Goal: Task Accomplishment & Management: Complete application form

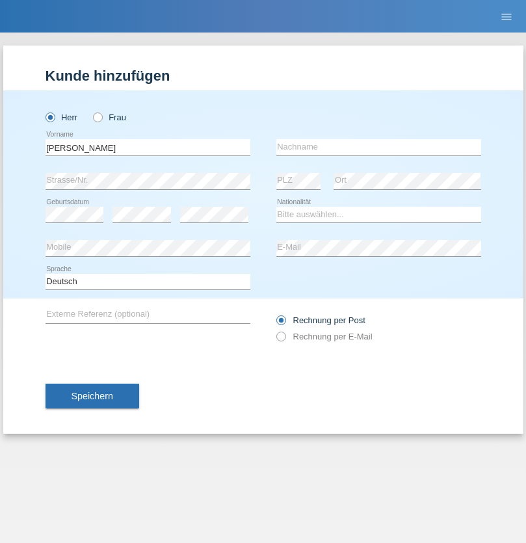
type input "[PERSON_NAME]"
click at [379, 147] on input "text" at bounding box center [378, 147] width 205 height 16
type input "Florin"
select select "RO"
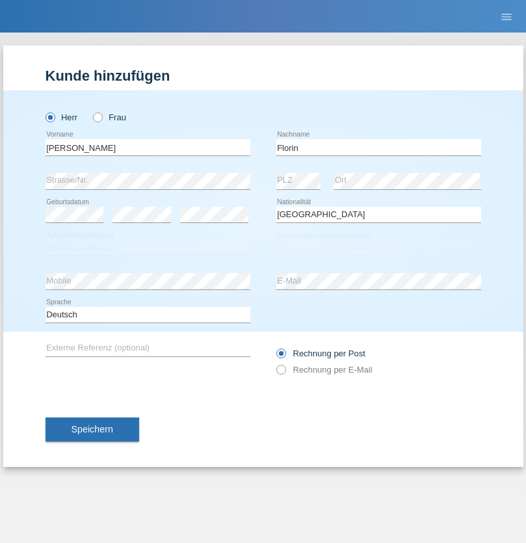
select select "C"
select select "29"
select select "02"
select select "2021"
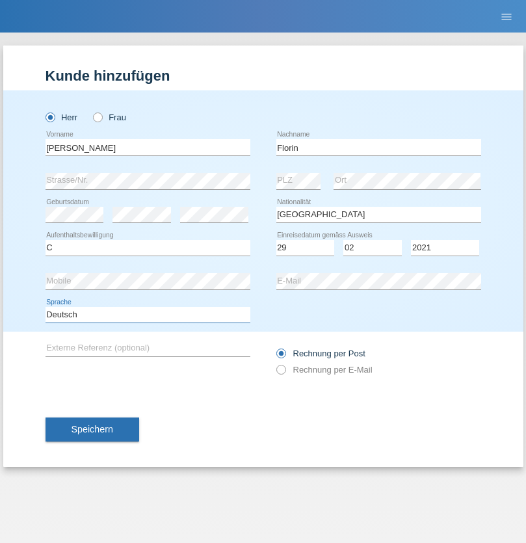
select select "en"
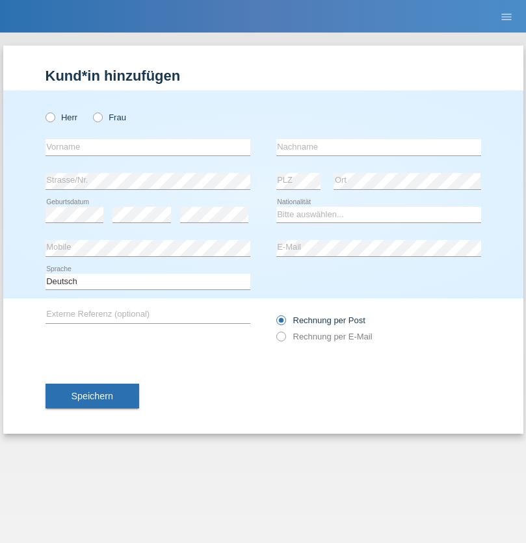
radio input "true"
click at [148, 147] on input "text" at bounding box center [148, 147] width 205 height 16
type input "Ruth"
click at [379, 147] on input "text" at bounding box center [378, 147] width 205 height 16
type input "Krebs"
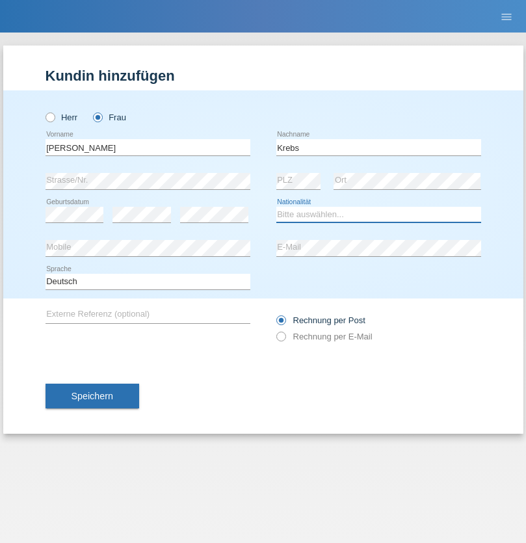
select select "CH"
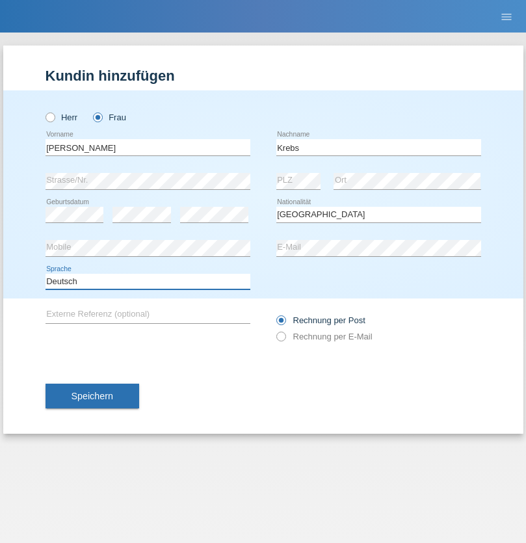
select select "en"
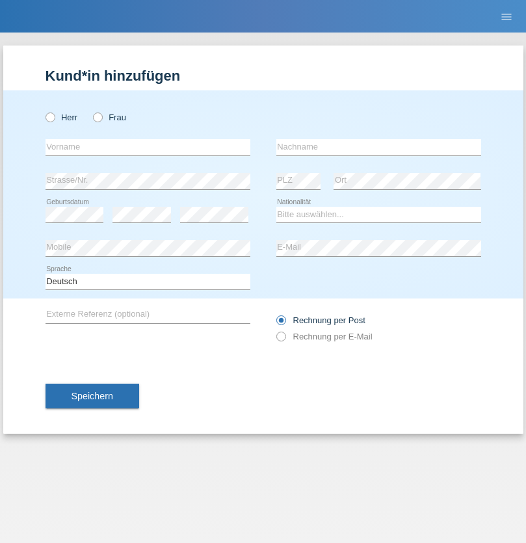
radio input "true"
click at [148, 147] on input "text" at bounding box center [148, 147] width 205 height 16
type input "Qovanaj"
click at [379, 147] on input "text" at bounding box center [378, 147] width 205 height 16
type input "Shaban"
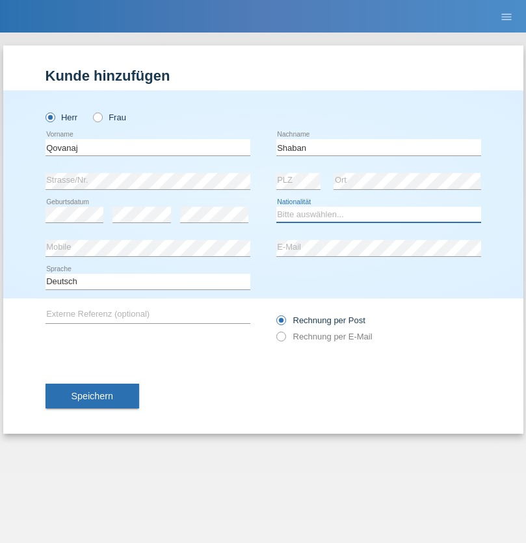
select select "CH"
radio input "true"
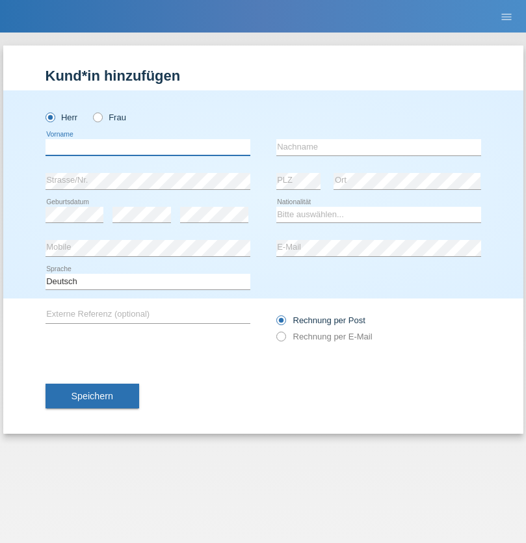
click at [148, 147] on input "text" at bounding box center [148, 147] width 205 height 16
type input "Cristiano"
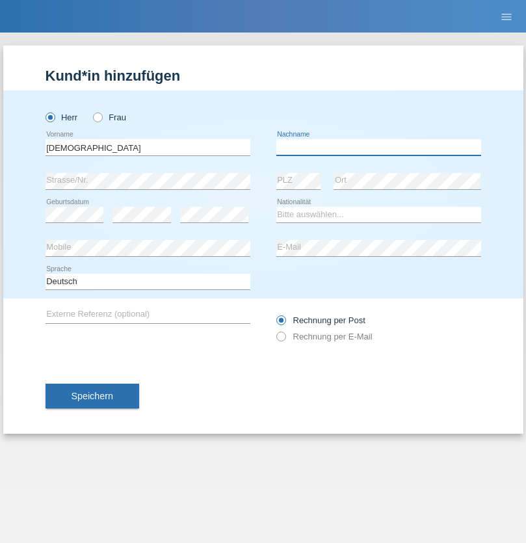
click at [379, 147] on input "text" at bounding box center [378, 147] width 205 height 16
type input "Fischer"
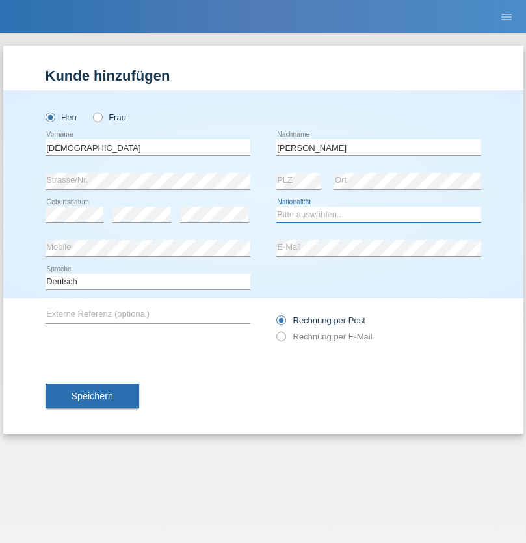
select select "CH"
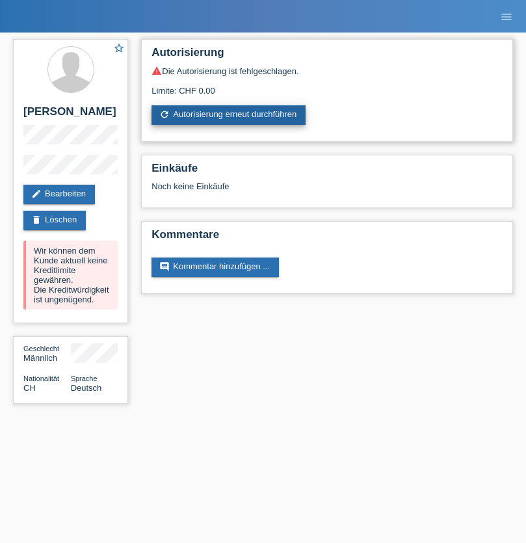
click at [230, 115] on link "refresh Autorisierung erneut durchführen" at bounding box center [229, 115] width 154 height 20
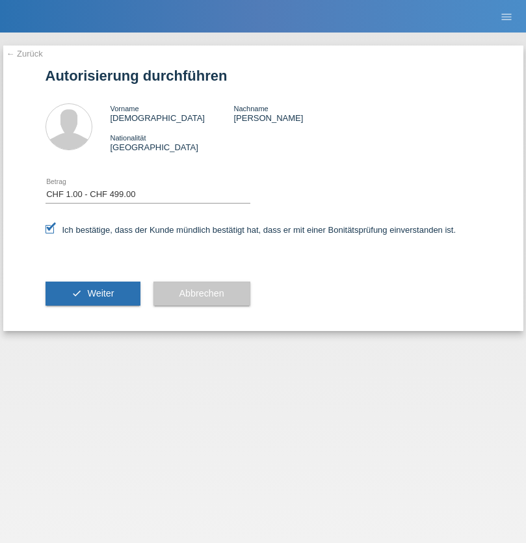
select select "1"
click at [92, 293] on span "Weiter" at bounding box center [100, 293] width 27 height 10
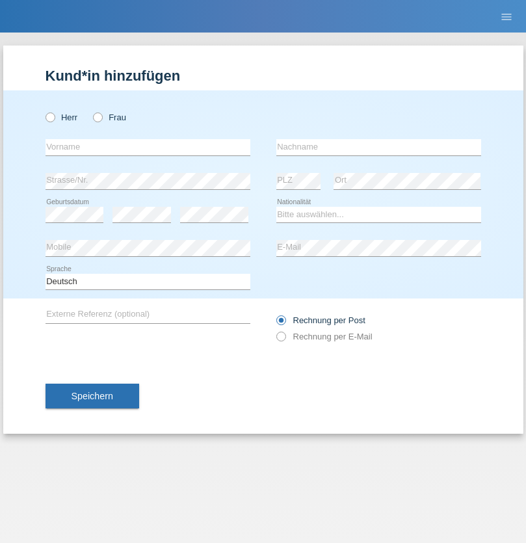
radio input "true"
click at [148, 147] on input "text" at bounding box center [148, 147] width 205 height 16
type input "[PERSON_NAME]"
click at [379, 147] on input "text" at bounding box center [378, 147] width 205 height 16
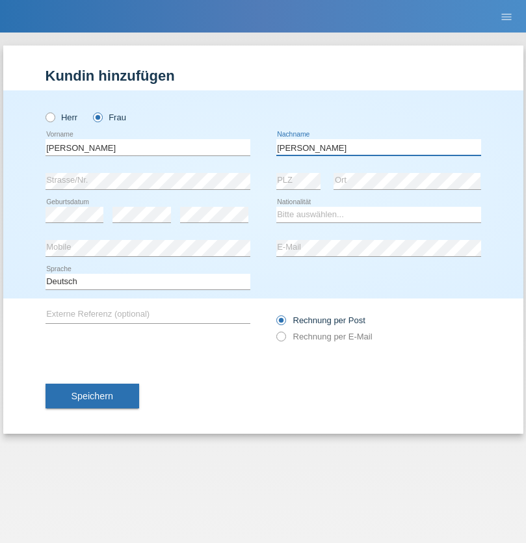
type input "[PERSON_NAME]"
select select "CH"
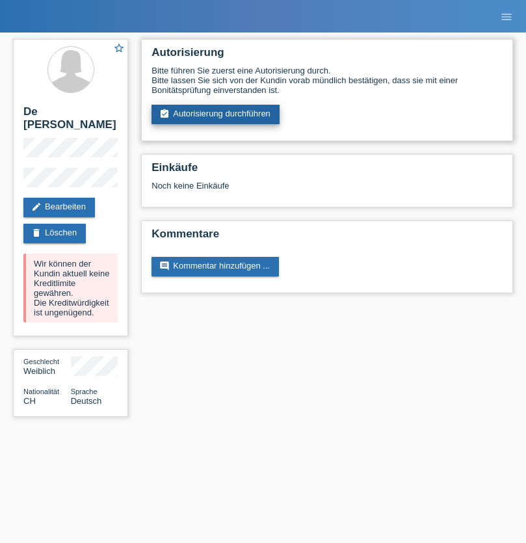
click at [216, 115] on link "assignment_turned_in Autorisierung durchführen" at bounding box center [216, 115] width 128 height 20
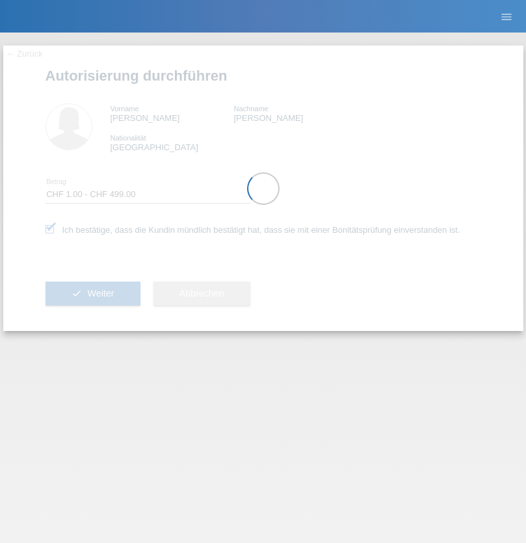
select select "1"
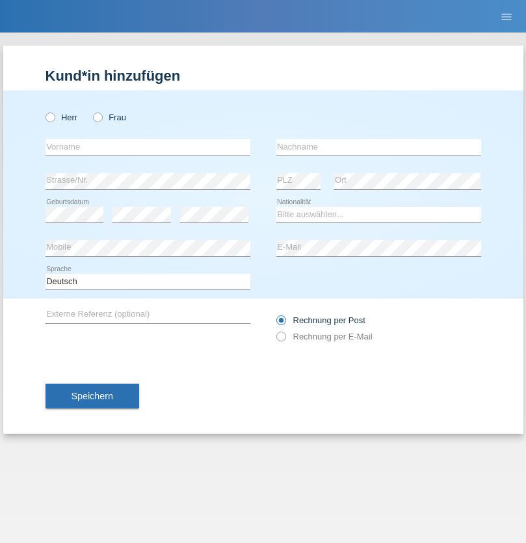
radio input "true"
click at [148, 147] on input "text" at bounding box center [148, 147] width 205 height 16
type input "Joao"
click at [379, 147] on input "text" at bounding box center [378, 147] width 205 height 16
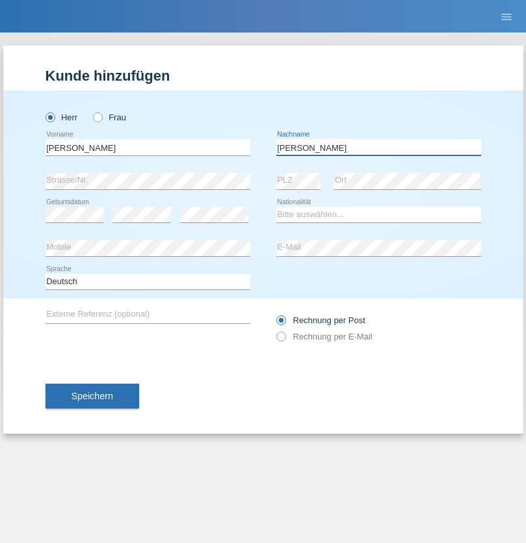
type input "De Carvalho"
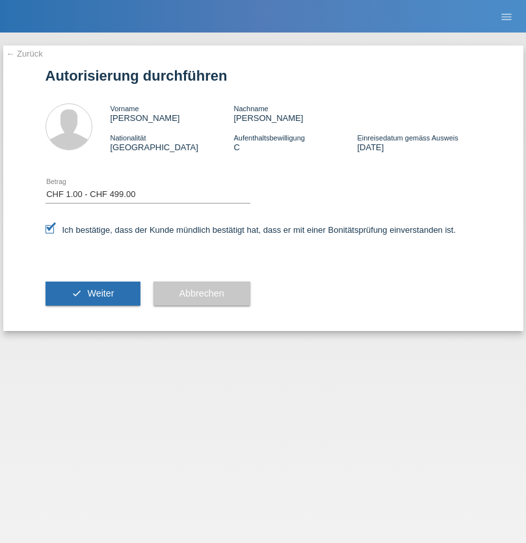
select select "1"
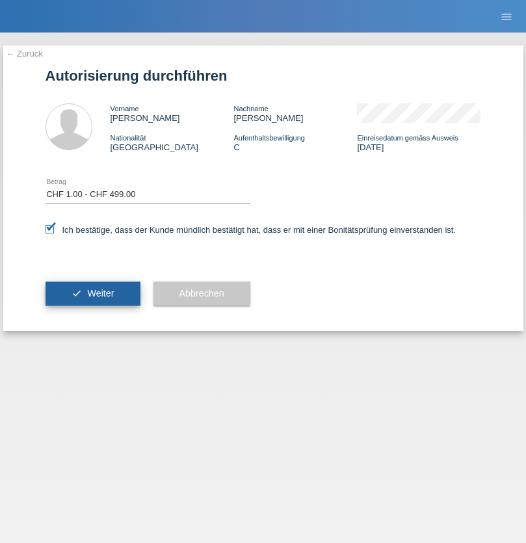
click at [92, 293] on span "Weiter" at bounding box center [100, 293] width 27 height 10
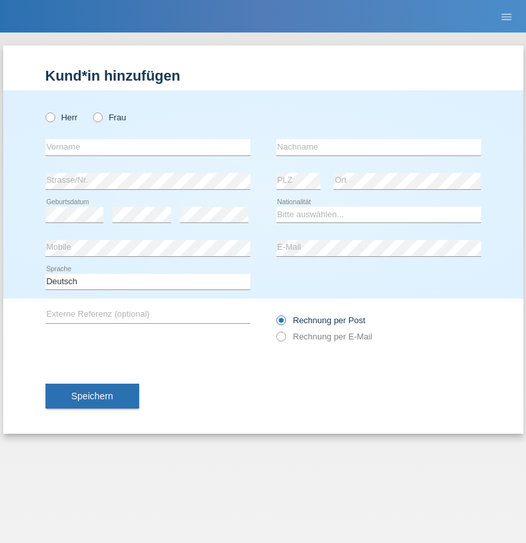
radio input "true"
click at [148, 147] on input "text" at bounding box center [148, 147] width 205 height 16
type input "Volkan"
click at [379, 147] on input "text" at bounding box center [378, 147] width 205 height 16
type input "Laçın"
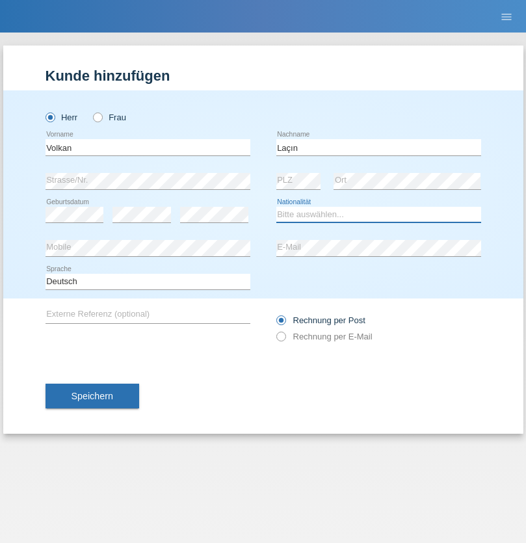
select select "TR"
select select "C"
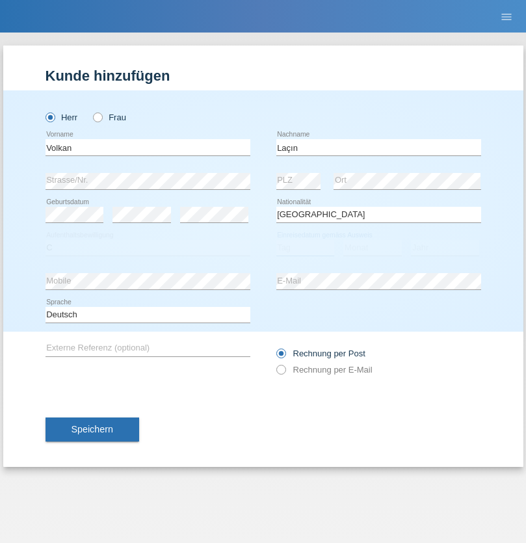
select select "06"
select select "04"
select select "2021"
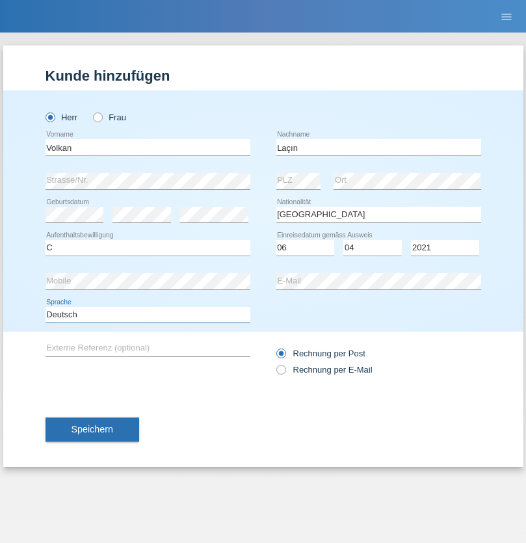
select select "en"
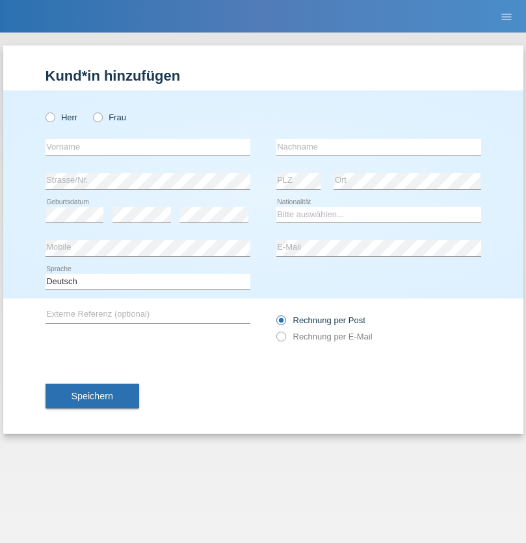
radio input "true"
click at [148, 147] on input "text" at bounding box center [148, 147] width 205 height 16
type input "Volkan"
click at [379, 147] on input "text" at bounding box center [378, 147] width 205 height 16
type input "Laçın"
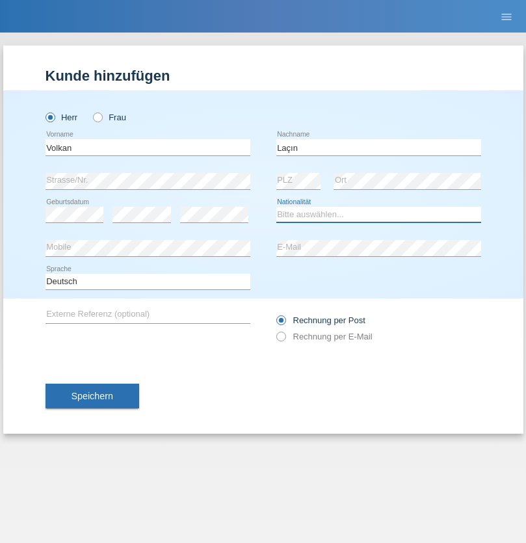
select select "TR"
select select "C"
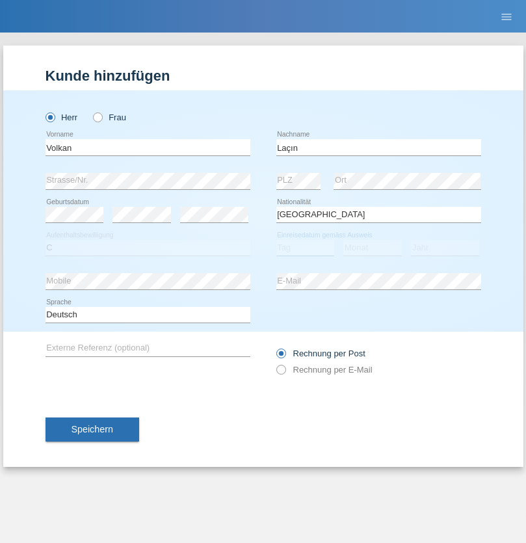
select select "06"
select select "04"
select select "2021"
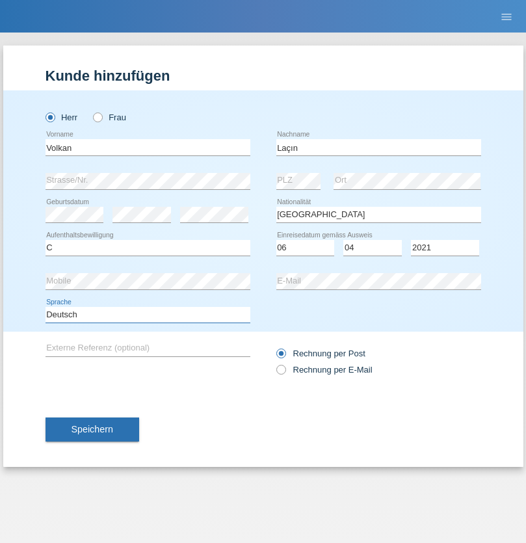
select select "en"
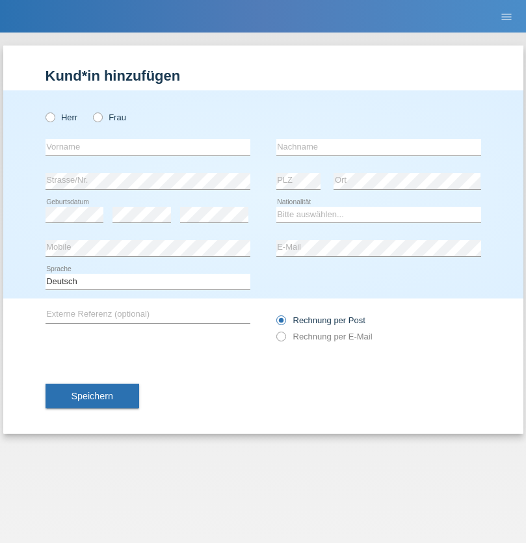
radio input "true"
click at [148, 147] on input "text" at bounding box center [148, 147] width 205 height 16
type input "[PERSON_NAME]"
click at [379, 147] on input "text" at bounding box center [378, 147] width 205 height 16
type input "löffel"
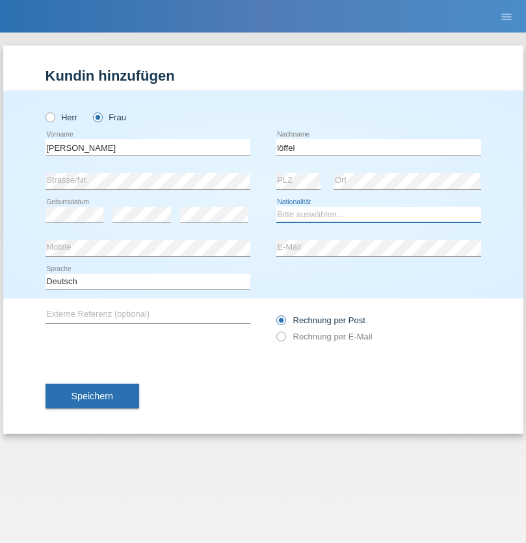
select select "CH"
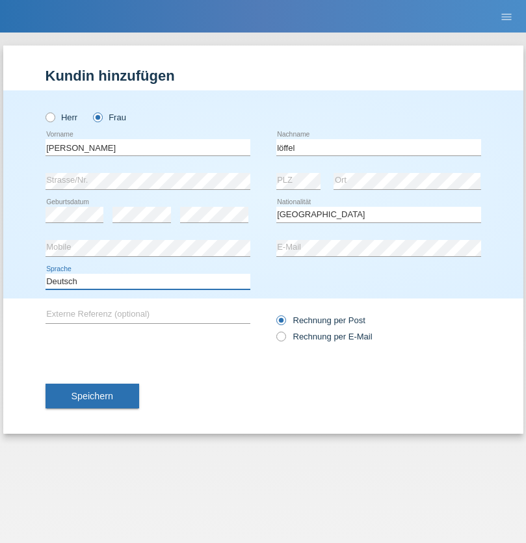
select select "en"
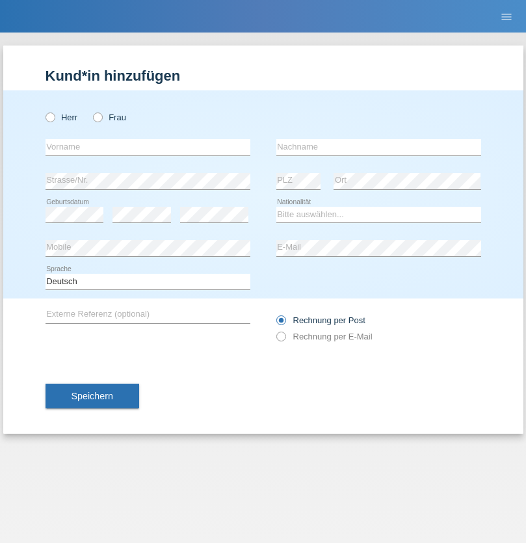
radio input "true"
click at [148, 147] on input "text" at bounding box center [148, 147] width 205 height 16
type input "Matusa"
click at [379, 147] on input "text" at bounding box center [378, 147] width 205 height 16
type input "Marian valentin"
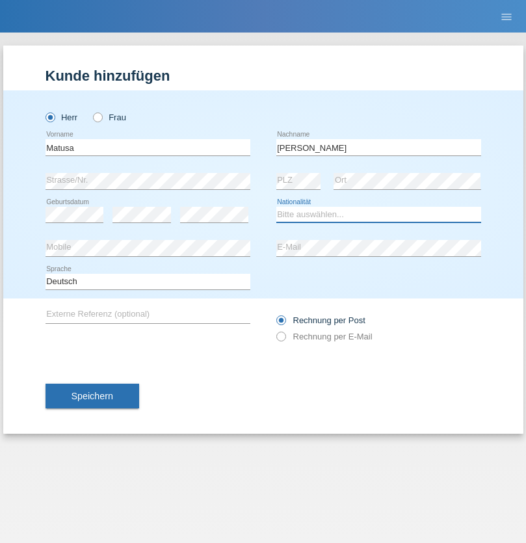
select select "RO"
select select "C"
select select "01"
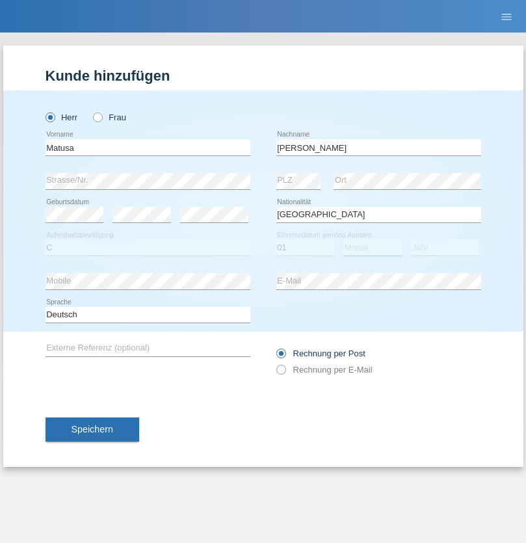
select select "06"
select select "2016"
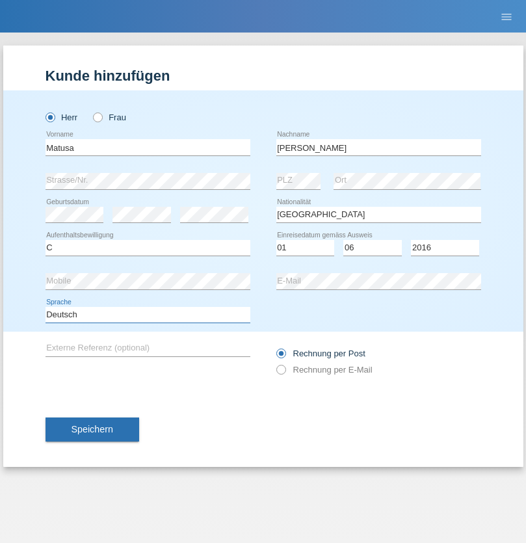
select select "en"
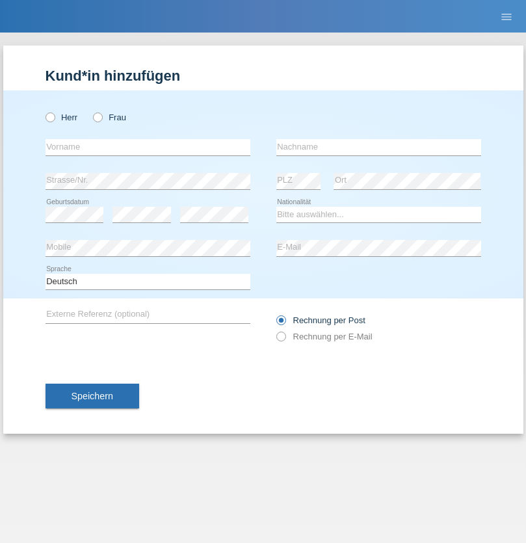
radio input "true"
click at [148, 147] on input "text" at bounding box center [148, 147] width 205 height 16
type input "[PERSON_NAME]"
click at [379, 147] on input "text" at bounding box center [378, 147] width 205 height 16
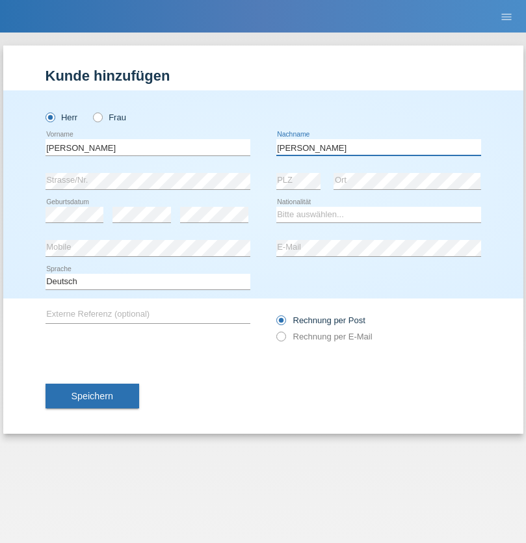
type input "[PERSON_NAME]"
select select "CH"
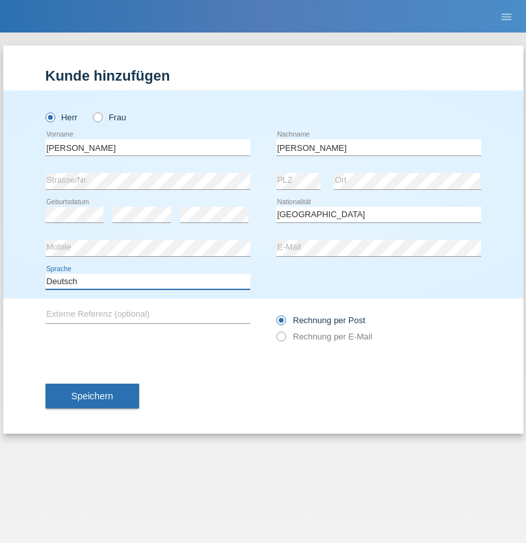
select select "en"
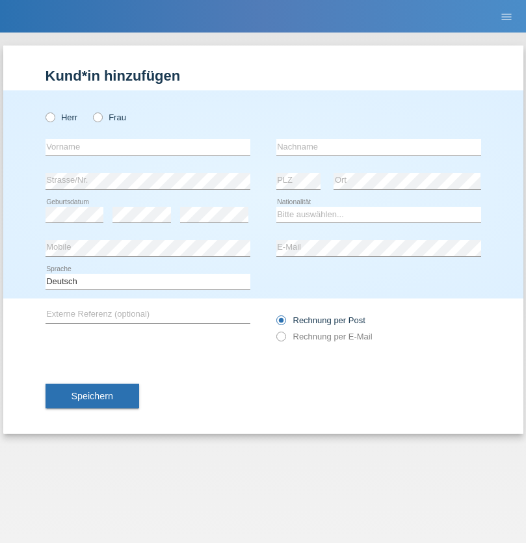
radio input "true"
click at [148, 147] on input "text" at bounding box center [148, 147] width 205 height 16
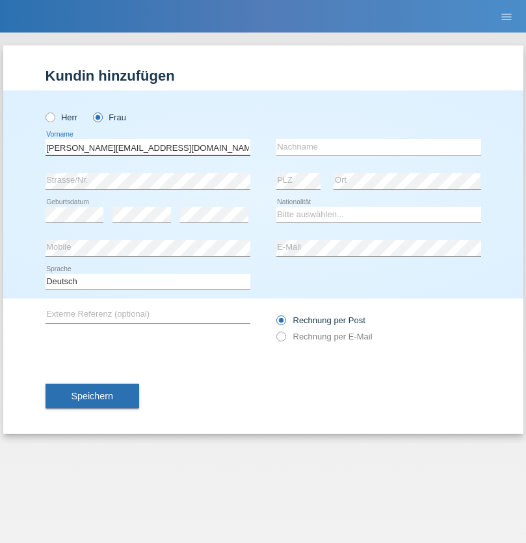
type input "[PERSON_NAME][EMAIL_ADDRESS][DOMAIN_NAME]"
click at [379, 147] on input "text" at bounding box center [378, 147] width 205 height 16
type input "Hylaj"
select select "CH"
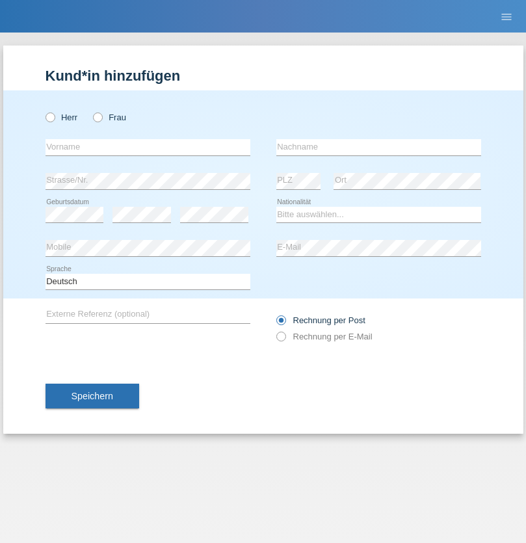
radio input "true"
click at [148, 147] on input "text" at bounding box center [148, 147] width 205 height 16
type input "luka"
click at [379, 147] on input "text" at bounding box center [378, 147] width 205 height 16
type input "kocic"
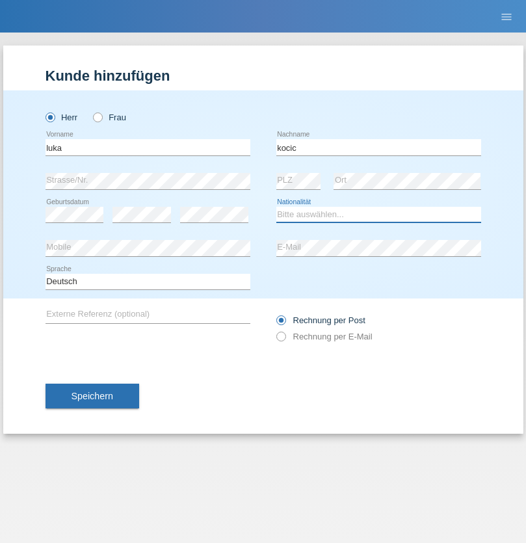
select select "RS"
select select "C"
select select "21"
select select "04"
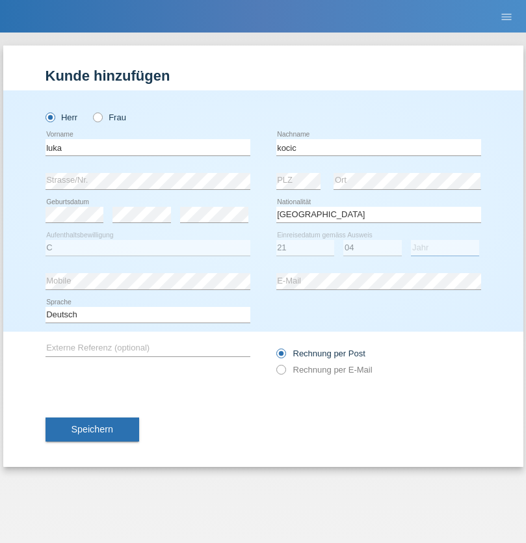
select select "1999"
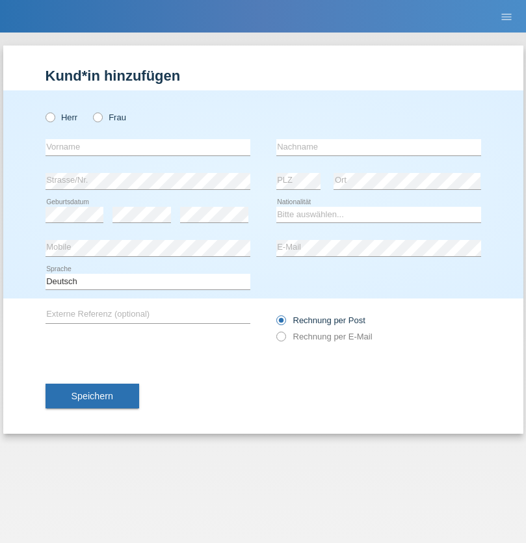
radio input "true"
click at [148, 147] on input "text" at bounding box center [148, 147] width 205 height 16
type input "Marian"
click at [379, 147] on input "text" at bounding box center [378, 147] width 205 height 16
type input "Matusa"
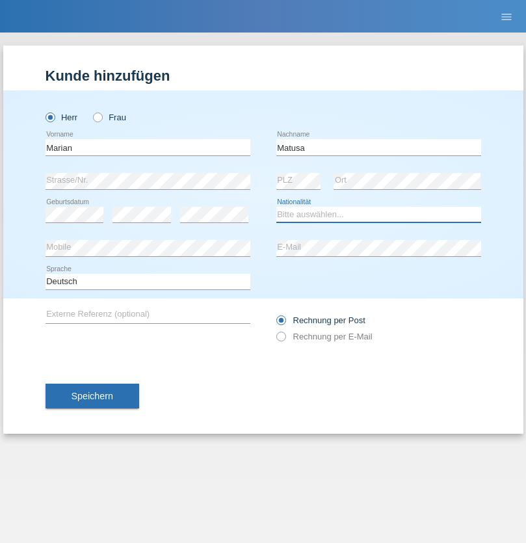
select select "RO"
select select "C"
select select "01"
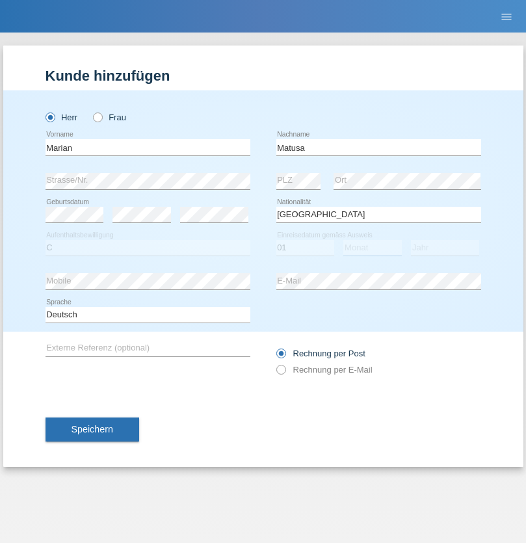
select select "06"
select select "2016"
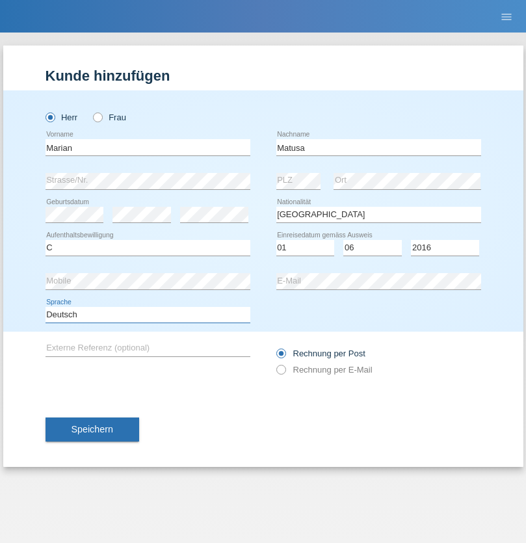
select select "en"
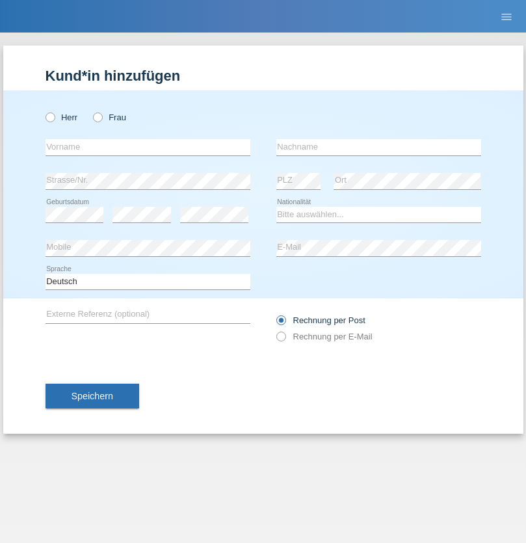
radio input "true"
click at [148, 147] on input "text" at bounding box center [148, 147] width 205 height 16
type input "[PERSON_NAME]"
click at [379, 147] on input "text" at bounding box center [378, 147] width 205 height 16
type input "Weinlein"
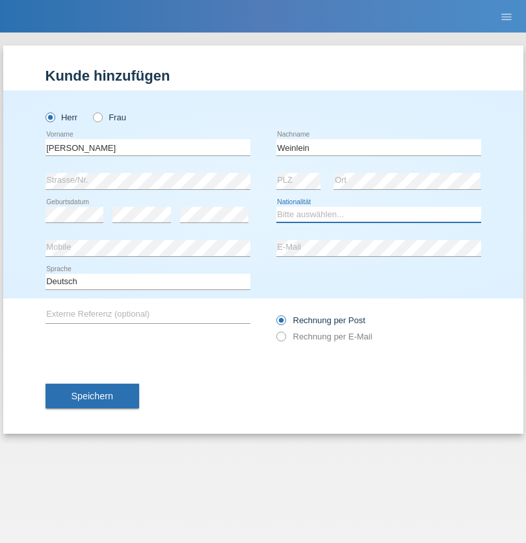
select select "CH"
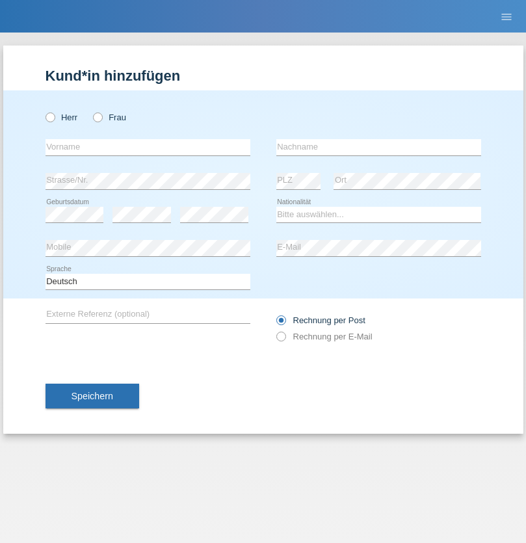
radio input "true"
click at [148, 147] on input "text" at bounding box center [148, 147] width 205 height 16
type input "Jashari lmeri"
click at [379, 147] on input "text" at bounding box center [378, 147] width 205 height 16
type input "Rabije"
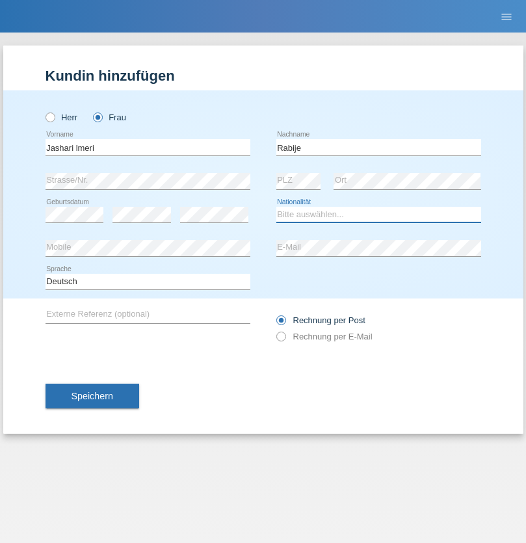
select select "CH"
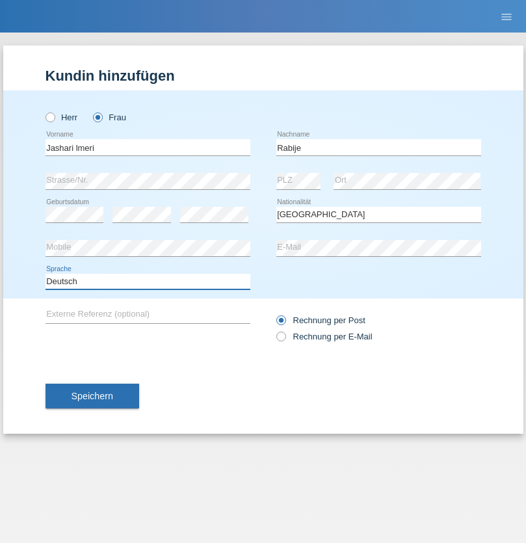
select select "en"
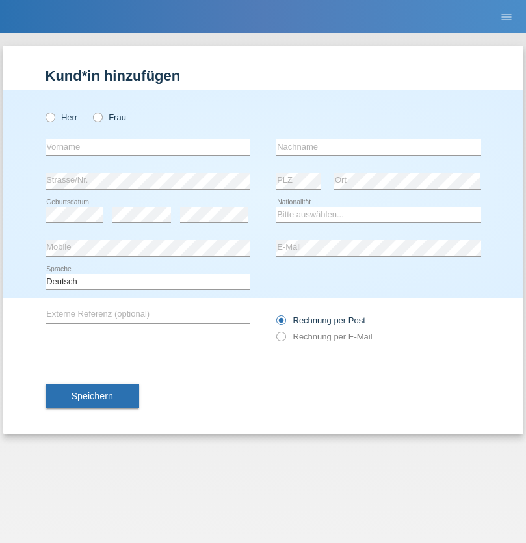
radio input "true"
click at [148, 147] on input "text" at bounding box center [148, 147] width 205 height 16
type input "firat"
click at [379, 147] on input "text" at bounding box center [378, 147] width 205 height 16
type input "kara"
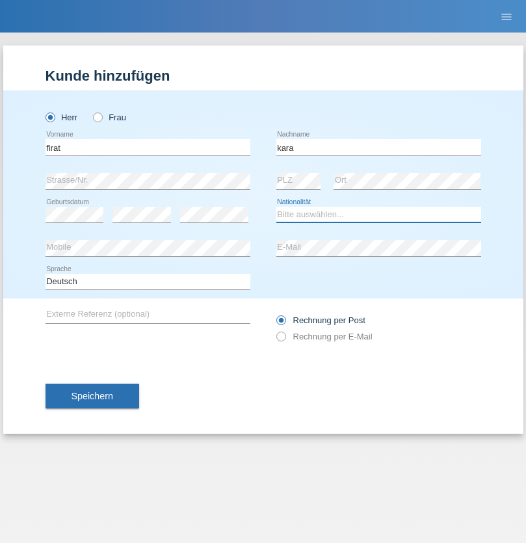
select select "CH"
radio input "true"
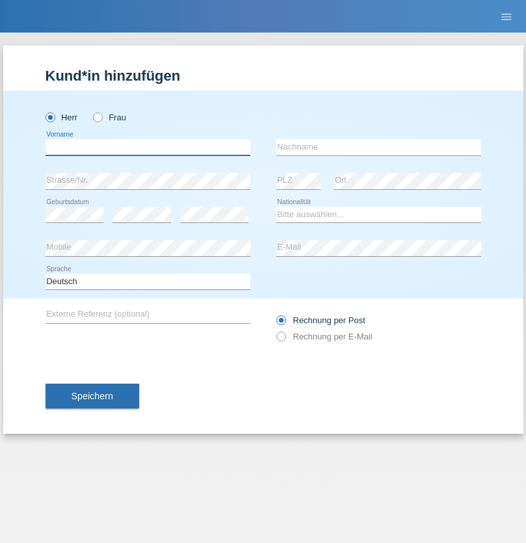
click at [148, 147] on input "text" at bounding box center [148, 147] width 205 height 16
type input "Gigov"
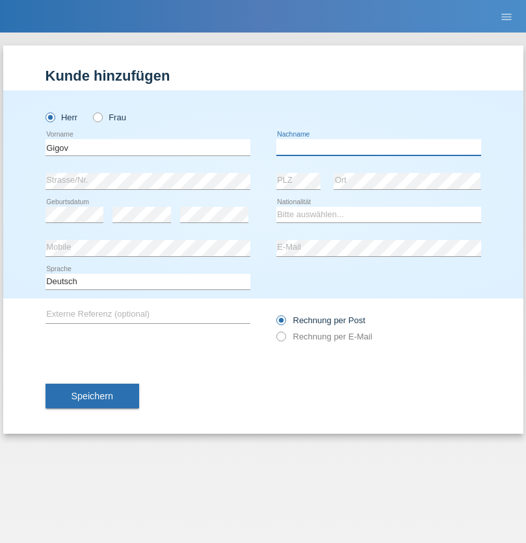
click at [379, 147] on input "text" at bounding box center [378, 147] width 205 height 16
type input "Zhan"
select select "BG"
select select "C"
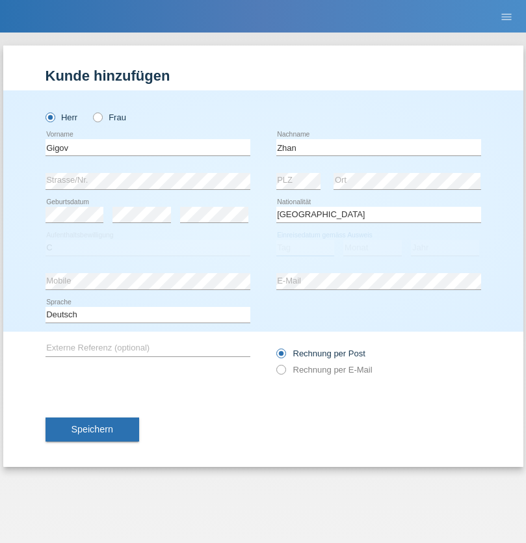
select select "23"
select select "10"
select select "2021"
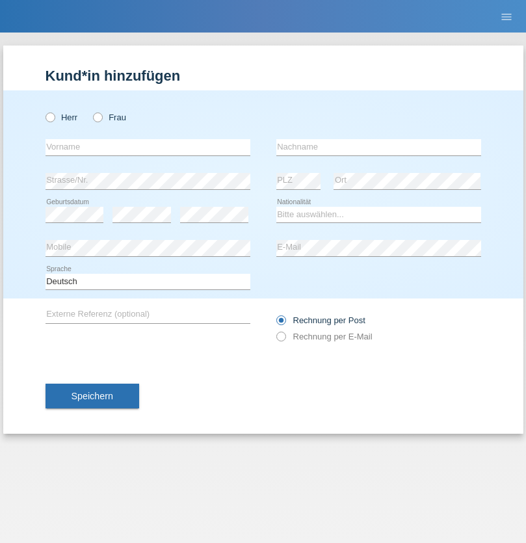
radio input "true"
click at [148, 147] on input "text" at bounding box center [148, 147] width 205 height 16
type input "Amand"
click at [379, 147] on input "text" at bounding box center [378, 147] width 205 height 16
type input "Pires"
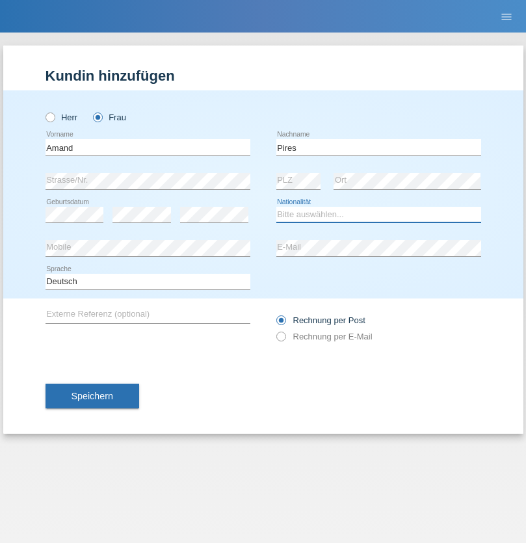
select select "CH"
radio input "true"
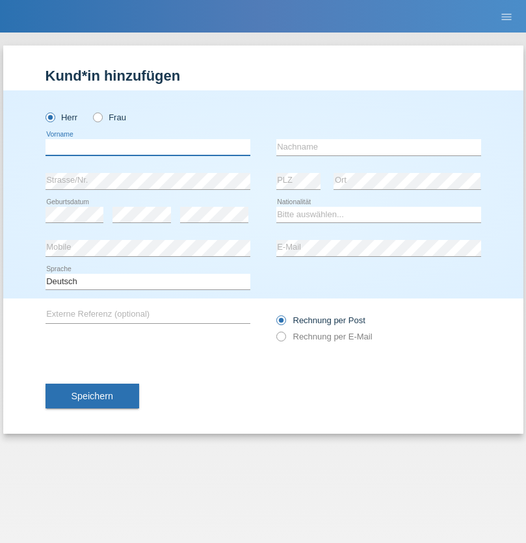
click at [148, 147] on input "text" at bounding box center [148, 147] width 205 height 16
type input "Anwar"
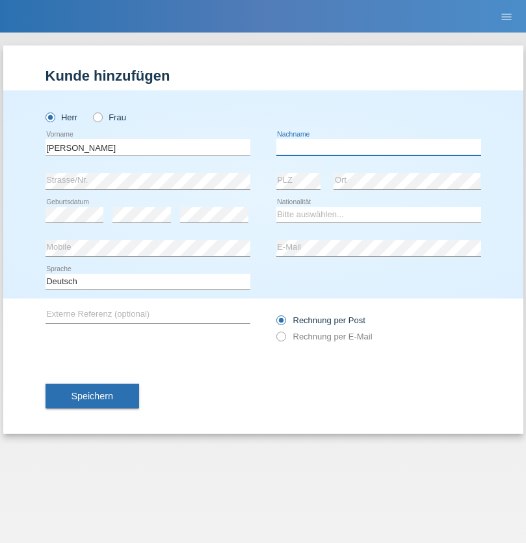
click at [379, 147] on input "text" at bounding box center [378, 147] width 205 height 16
type input "Saidi"
select select "CH"
radio input "true"
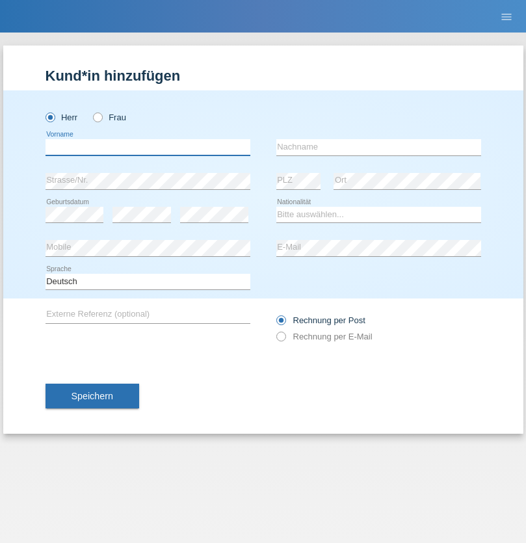
click at [148, 147] on input "text" at bounding box center [148, 147] width 205 height 16
type input "[PERSON_NAME]"
click at [379, 147] on input "text" at bounding box center [378, 147] width 205 height 16
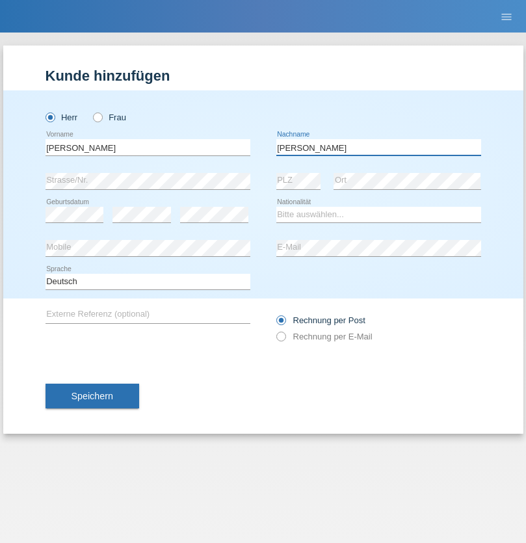
type input "Branquinho Alexander"
select select "PT"
select select "C"
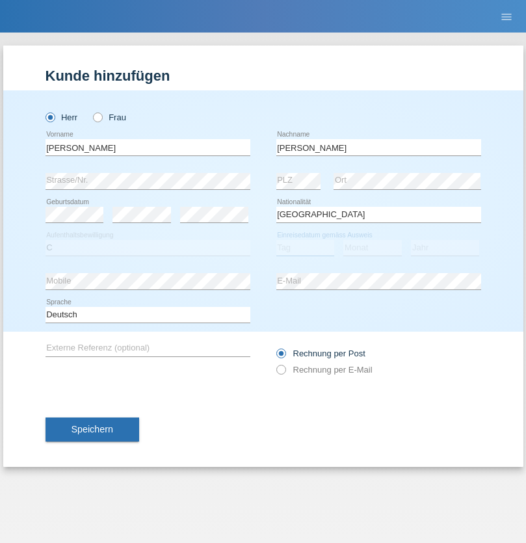
select select "23"
select select "08"
select select "2021"
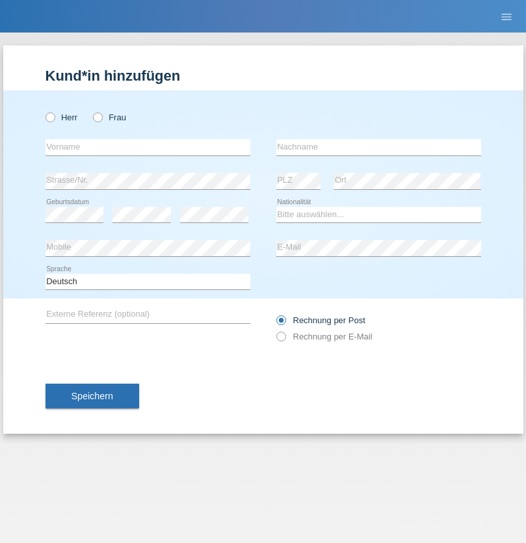
radio input "true"
click at [148, 147] on input "text" at bounding box center [148, 147] width 205 height 16
type input "[PERSON_NAME]"
click at [379, 147] on input "text" at bounding box center [378, 147] width 205 height 16
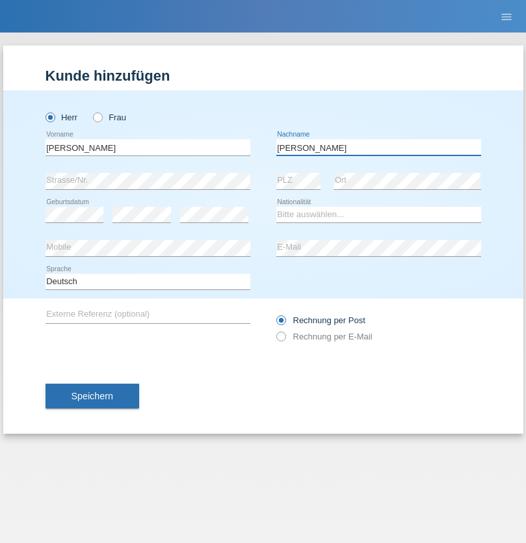
type input "[PERSON_NAME]"
select select "CH"
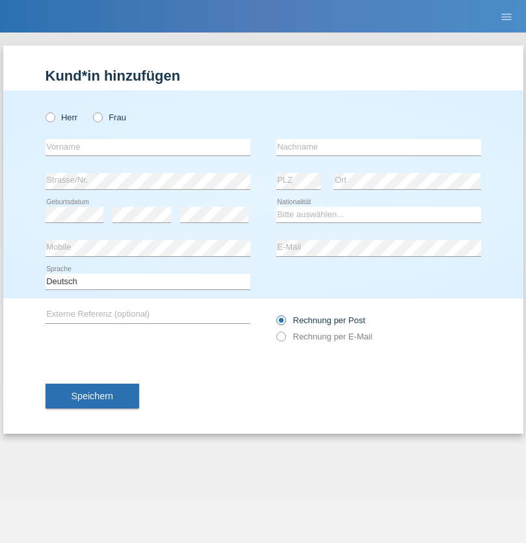
radio input "true"
click at [148, 147] on input "text" at bounding box center [148, 147] width 205 height 16
type input "Szilvia"
click at [379, 147] on input "text" at bounding box center [378, 147] width 205 height 16
type input "Olakh"
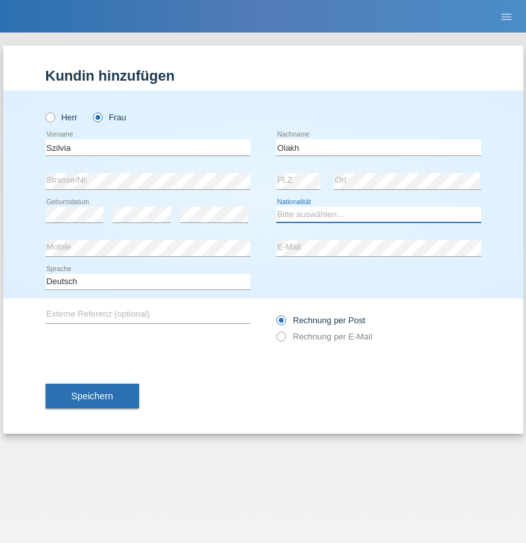
select select "UA"
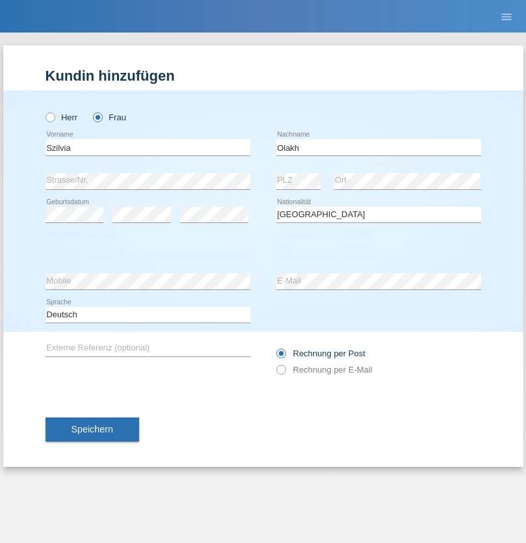
select select "C"
select select "16"
select select "09"
select select "2021"
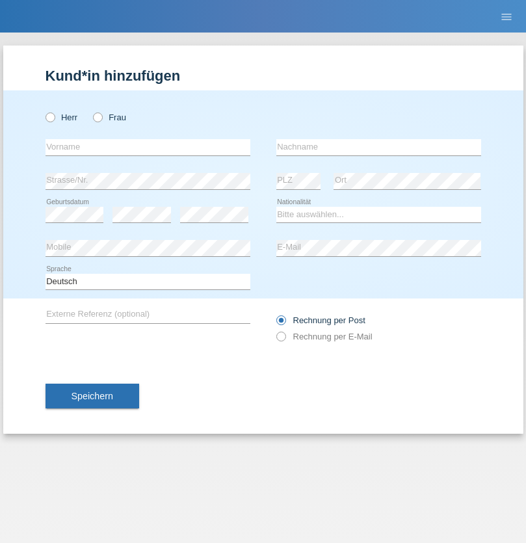
radio input "true"
click at [148, 147] on input "text" at bounding box center [148, 147] width 205 height 16
type input "Asrit"
click at [379, 147] on input "text" at bounding box center [378, 147] width 205 height 16
type input "Kupa"
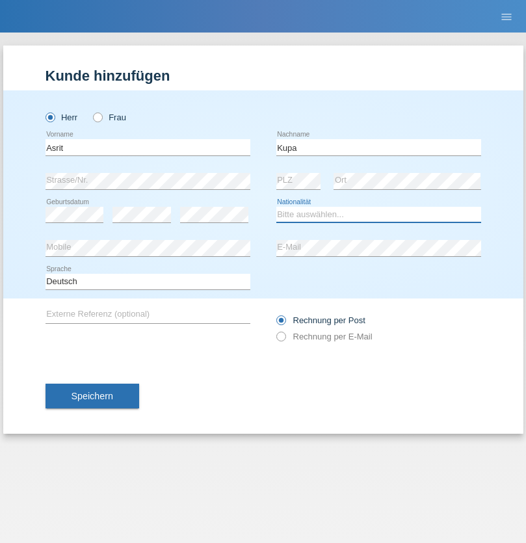
select select "MK"
select select "C"
select select "27"
select select "05"
radio input "true"
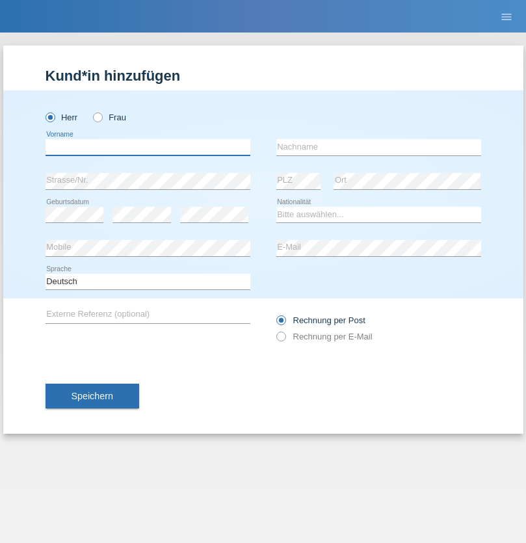
click at [148, 147] on input "text" at bounding box center [148, 147] width 205 height 16
type input "Ibrahim"
click at [379, 147] on input "text" at bounding box center [378, 147] width 205 height 16
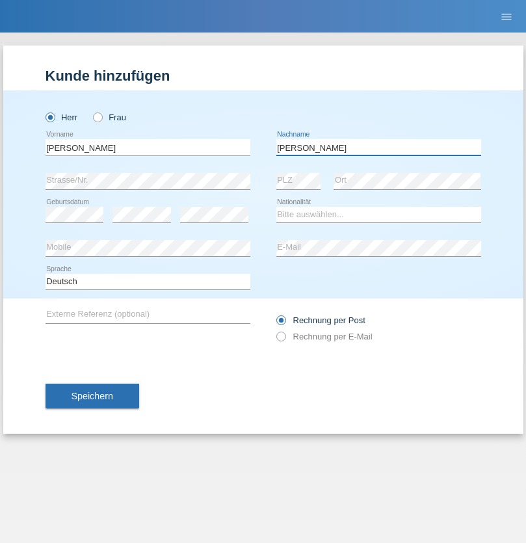
type input "Abbas"
select select "SY"
select select "C"
select select "16"
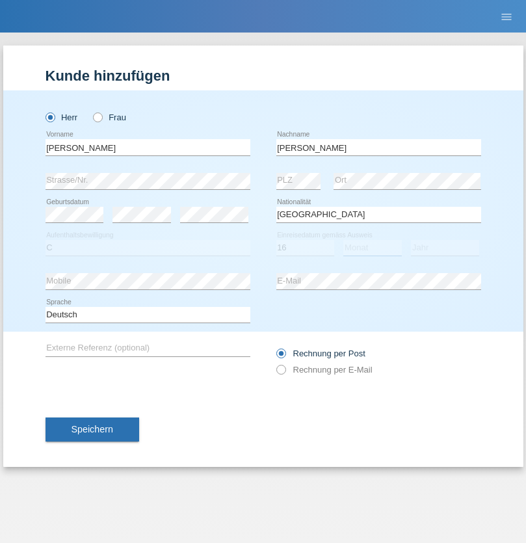
select select "09"
select select "2021"
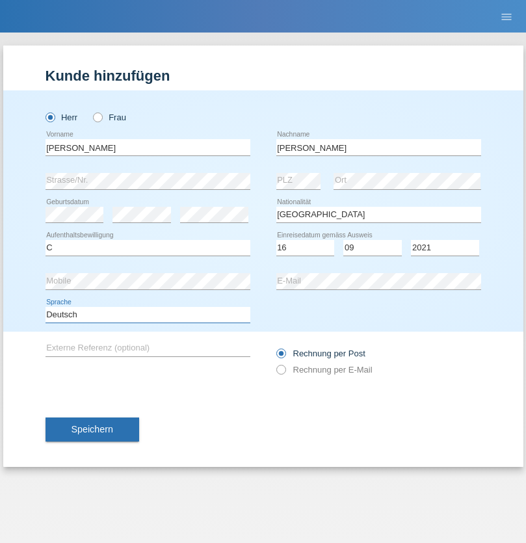
select select "en"
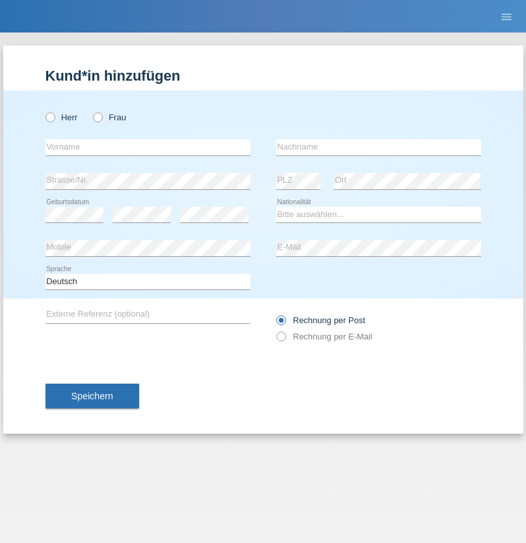
radio input "true"
select select "CH"
radio input "true"
click at [148, 147] on input "text" at bounding box center [148, 147] width 205 height 16
type input "[PERSON_NAME]"
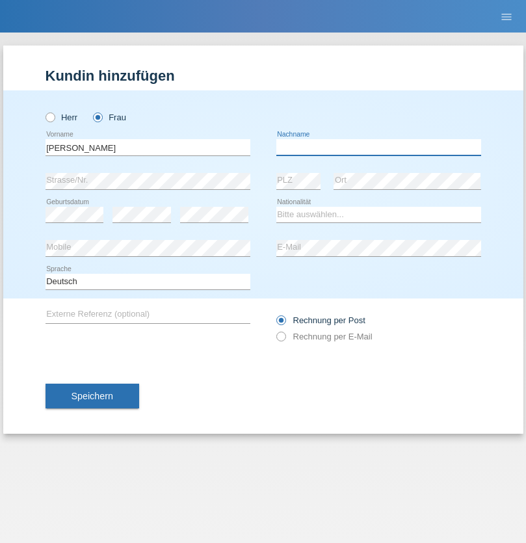
click at [379, 147] on input "text" at bounding box center [378, 147] width 205 height 16
type input "Bacic"
select select "CH"
